Goal: Information Seeking & Learning: Find specific fact

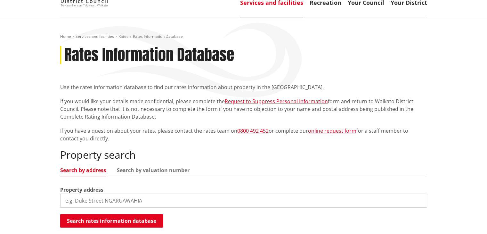
scroll to position [160, 0]
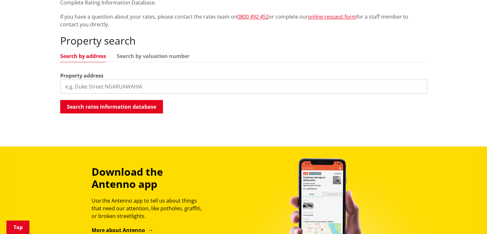
click at [146, 95] on div "Property search Search by address Search by valuation number Property address S…" at bounding box center [243, 74] width 367 height 79
click at [143, 87] on input "search" at bounding box center [243, 86] width 367 height 14
paste input "[STREET_ADDRESS]"
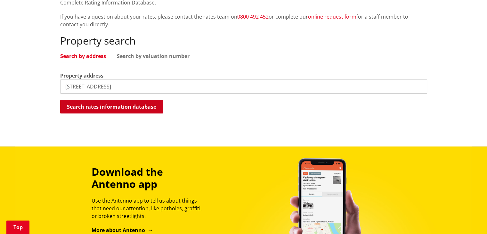
type input "[STREET_ADDRESS]"
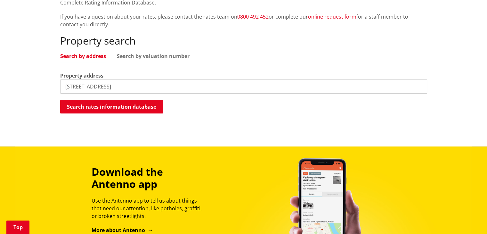
drag, startPoint x: 139, startPoint y: 105, endPoint x: 223, endPoint y: 3, distance: 132.0
click at [139, 105] on button "Search rates information database" at bounding box center [111, 106] width 103 height 13
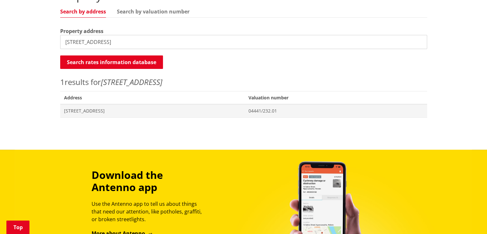
scroll to position [192, 0]
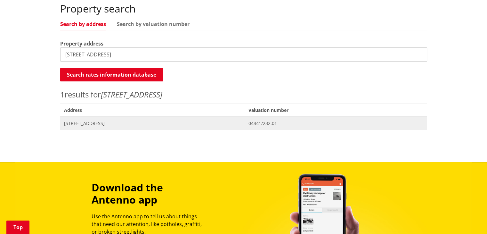
click at [108, 118] on span "Address [STREET_ADDRESS]" at bounding box center [152, 122] width 185 height 13
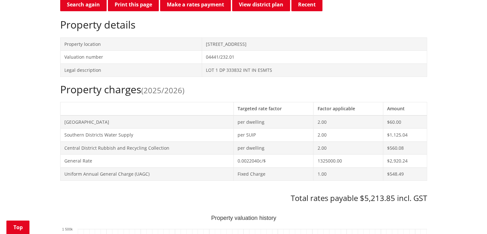
scroll to position [288, 0]
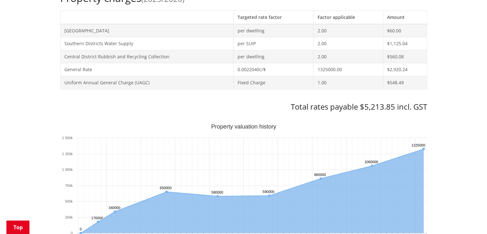
click at [368, 104] on h3 "Total rates payable $5,213.85 incl. GST" at bounding box center [243, 106] width 367 height 9
copy h3 "5,213.85"
